Goal: Information Seeking & Learning: Learn about a topic

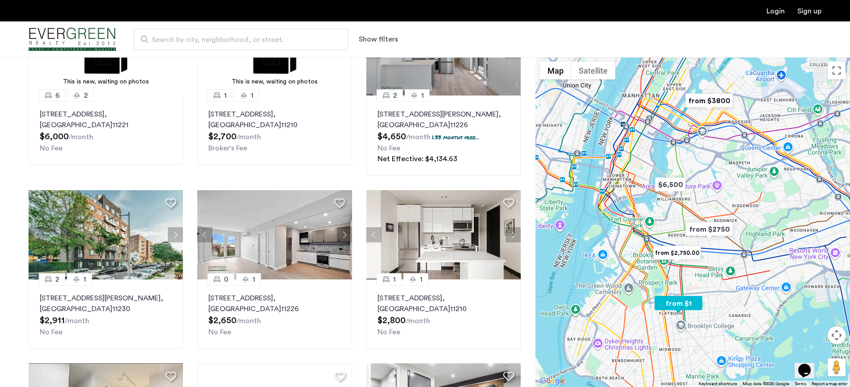
scroll to position [134, 0]
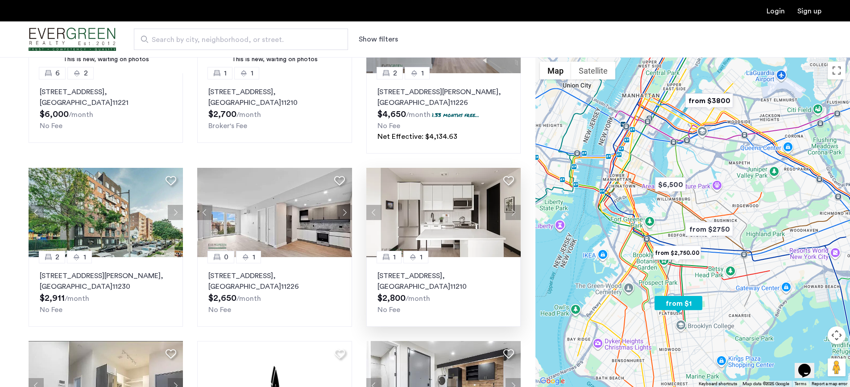
click at [471, 230] on img at bounding box center [443, 212] width 155 height 89
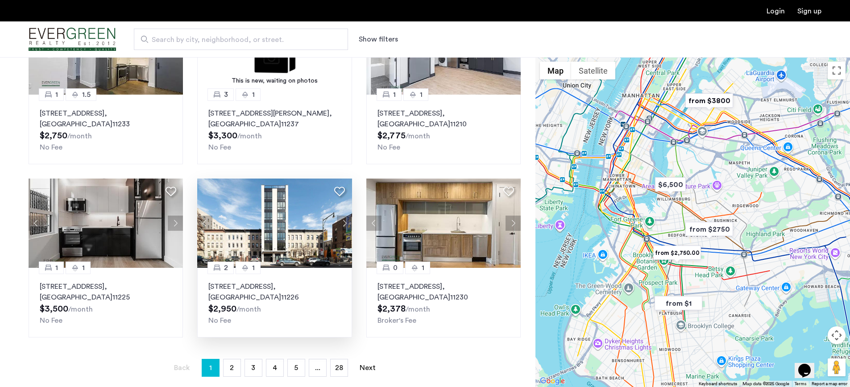
scroll to position [580, 0]
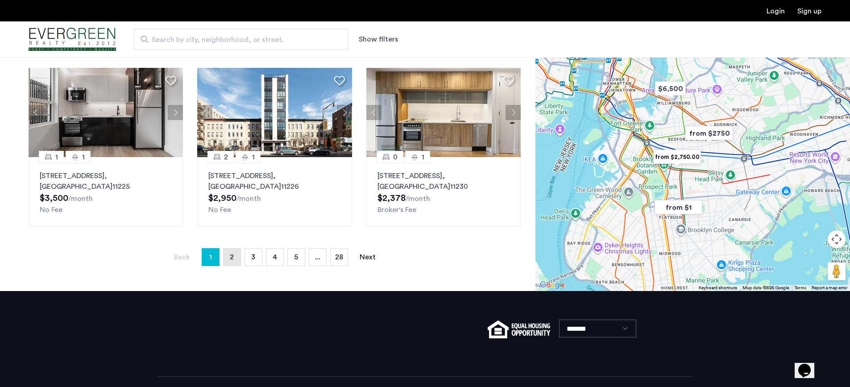
click at [234, 256] on link "page 2" at bounding box center [232, 257] width 17 height 17
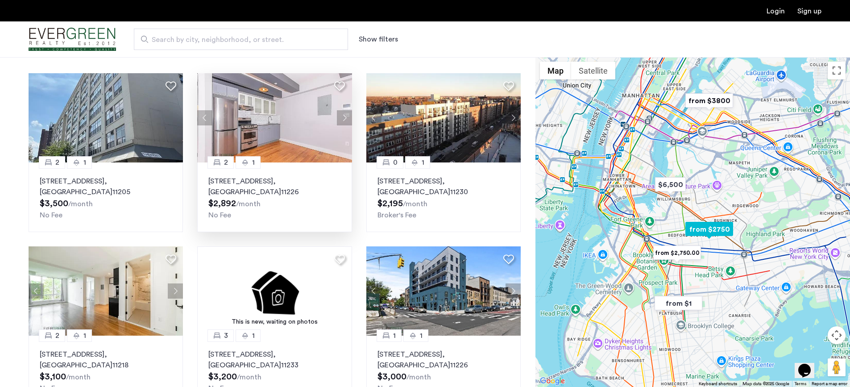
scroll to position [0, 0]
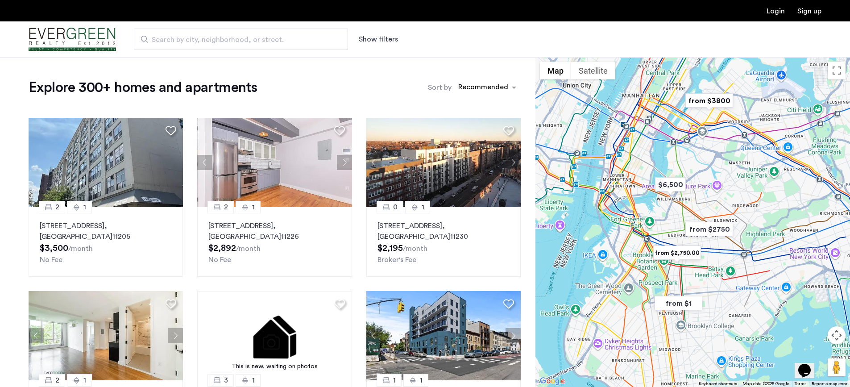
click at [390, 37] on button "Show filters" at bounding box center [378, 39] width 39 height 11
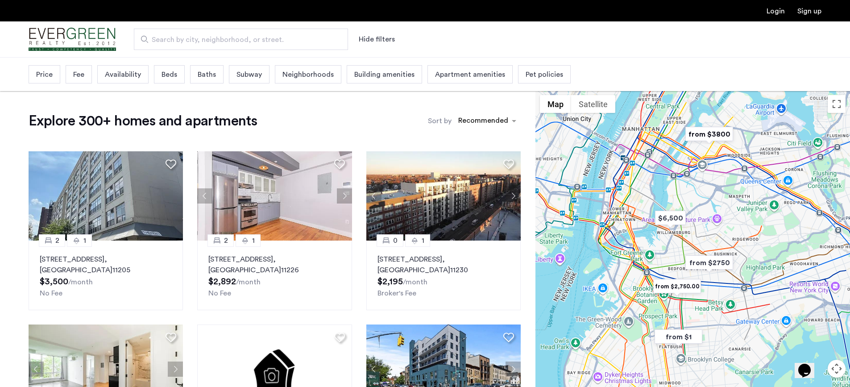
click at [173, 77] on span "Beds" at bounding box center [170, 74] width 16 height 11
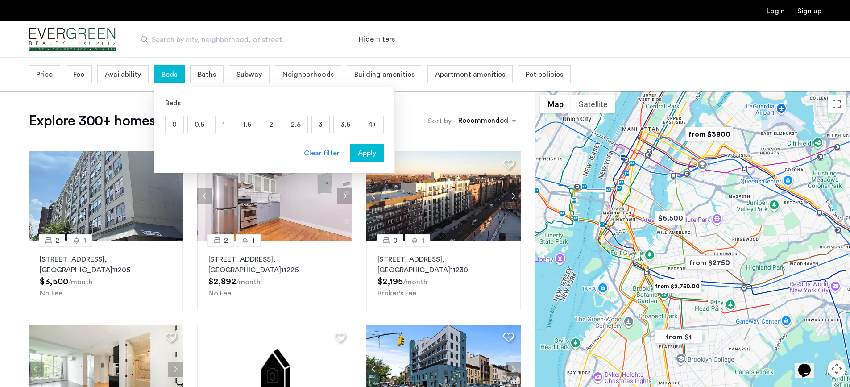
click at [272, 126] on p "2" at bounding box center [270, 124] width 17 height 17
click at [366, 160] on button "Apply" at bounding box center [366, 153] width 33 height 18
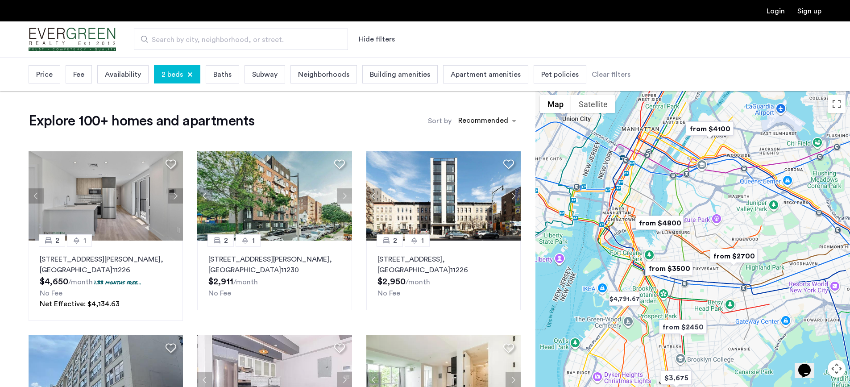
click at [52, 75] on span "Price" at bounding box center [44, 74] width 17 height 11
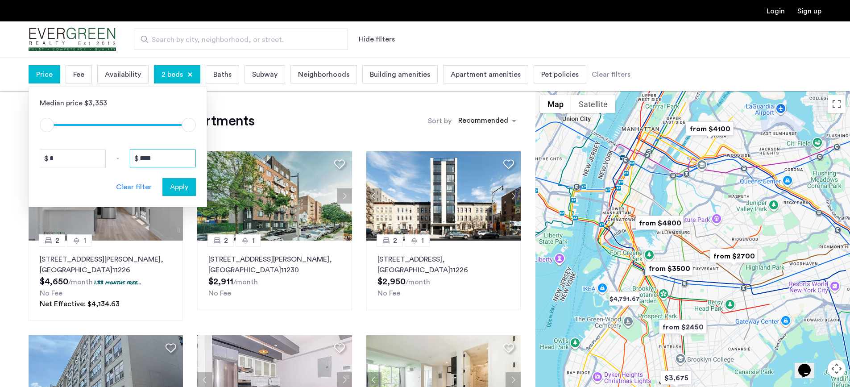
click at [169, 160] on input "****" at bounding box center [163, 159] width 66 height 18
drag, startPoint x: 169, startPoint y: 160, endPoint x: 117, endPoint y: 156, distance: 51.9
click at [117, 156] on div "* - ****" at bounding box center [118, 159] width 156 height 18
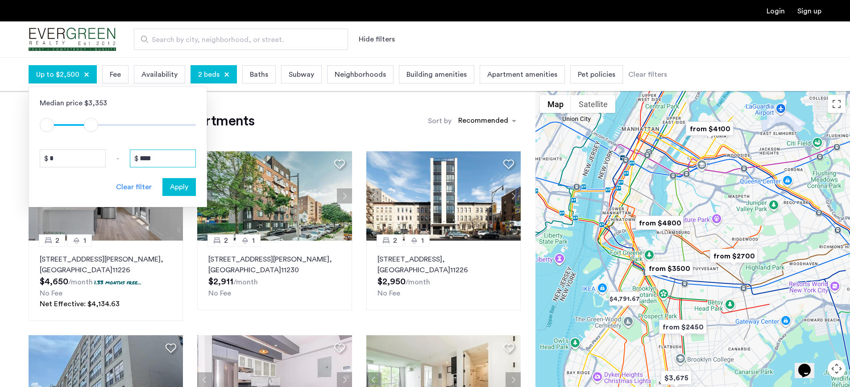
type input "****"
click at [177, 187] on span "Apply" at bounding box center [179, 187] width 18 height 11
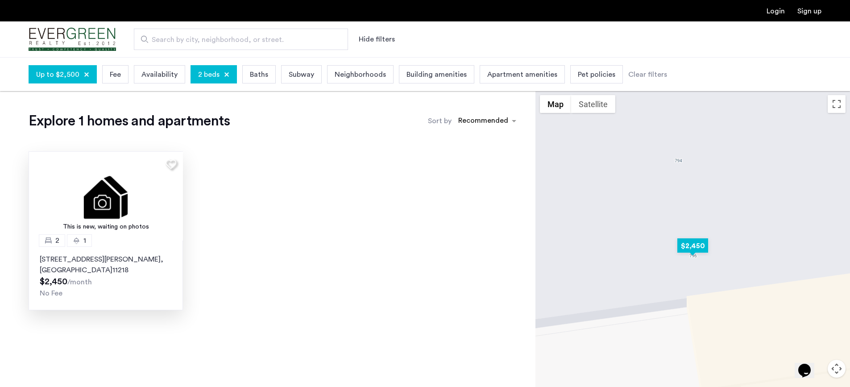
click at [136, 205] on img at bounding box center [106, 195] width 155 height 89
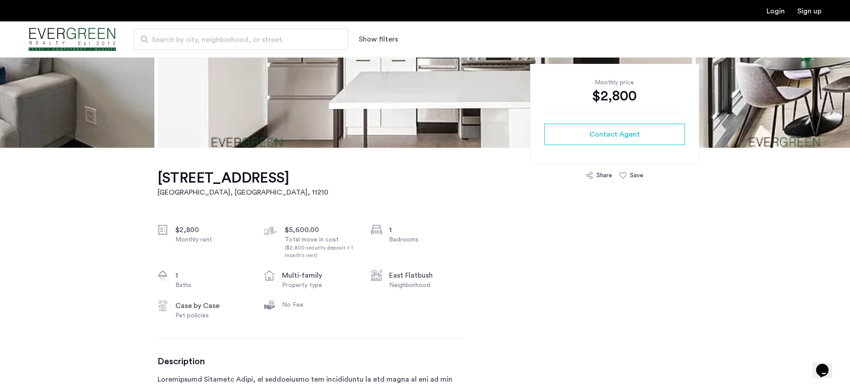
scroll to position [179, 0]
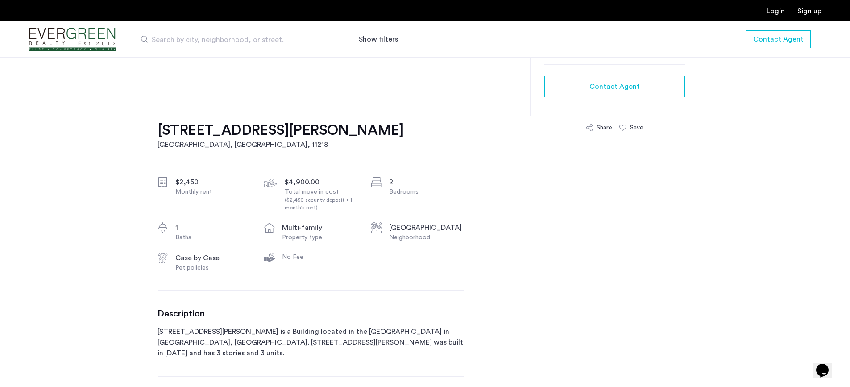
scroll to position [223, 0]
